Goal: Understand process/instructions: Learn how to perform a task or action

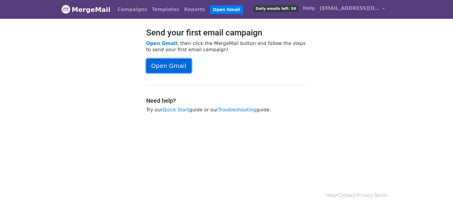
click at [176, 64] on link "Open Gmail" at bounding box center [168, 66] width 45 height 14
click at [183, 69] on link "Open Gmail" at bounding box center [168, 66] width 45 height 14
click at [164, 43] on link "Open Gmail" at bounding box center [161, 44] width 31 height 6
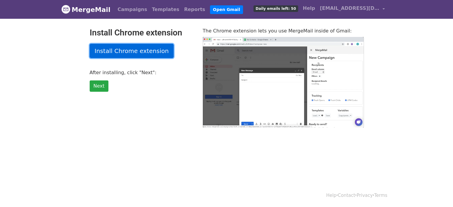
click at [150, 49] on link "Install Chrome extension" at bounding box center [132, 51] width 84 height 14
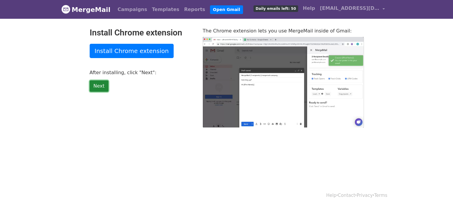
click at [103, 86] on link "Next" at bounding box center [99, 85] width 19 height 11
type input "29.19"
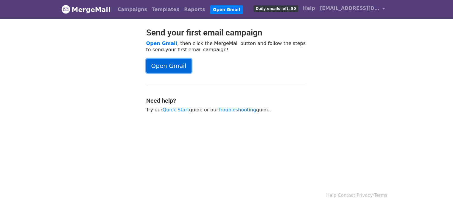
click at [178, 66] on link "Open Gmail" at bounding box center [168, 66] width 45 height 14
click at [182, 11] on link "Reports" at bounding box center [195, 10] width 26 height 12
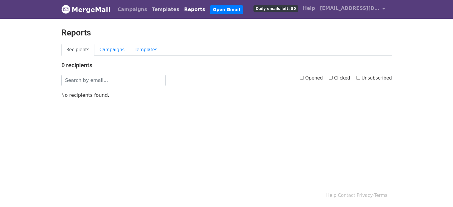
click at [158, 9] on link "Templates" at bounding box center [166, 10] width 32 height 12
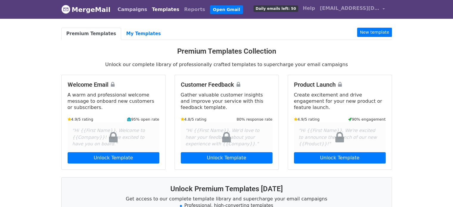
click at [122, 13] on link "Campaigns" at bounding box center [132, 10] width 34 height 12
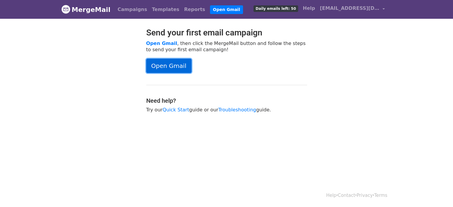
click at [165, 69] on link "Open Gmail" at bounding box center [168, 66] width 45 height 14
